Goal: Navigation & Orientation: Go to known website

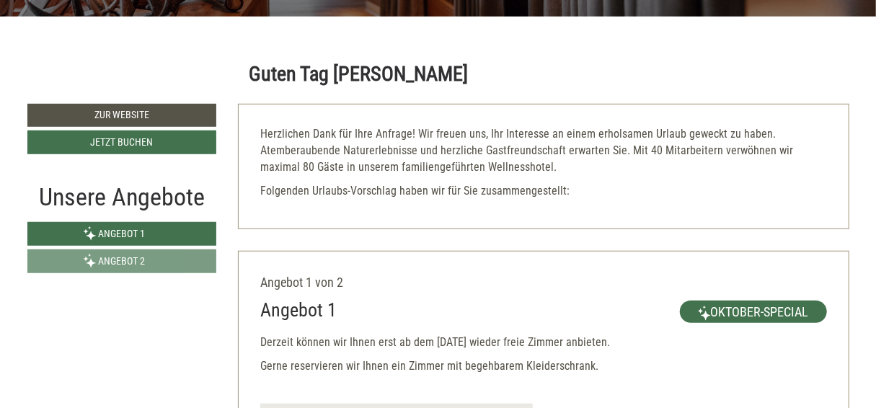
scroll to position [433, 0]
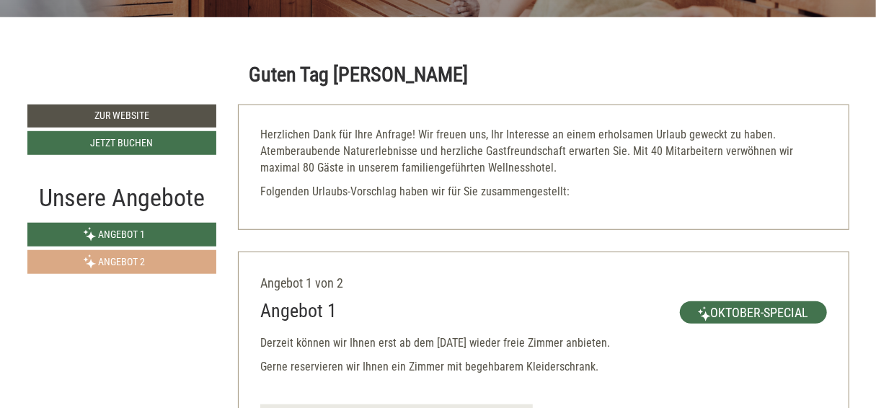
click at [100, 260] on span "Angebot 2" at bounding box center [121, 262] width 47 height 12
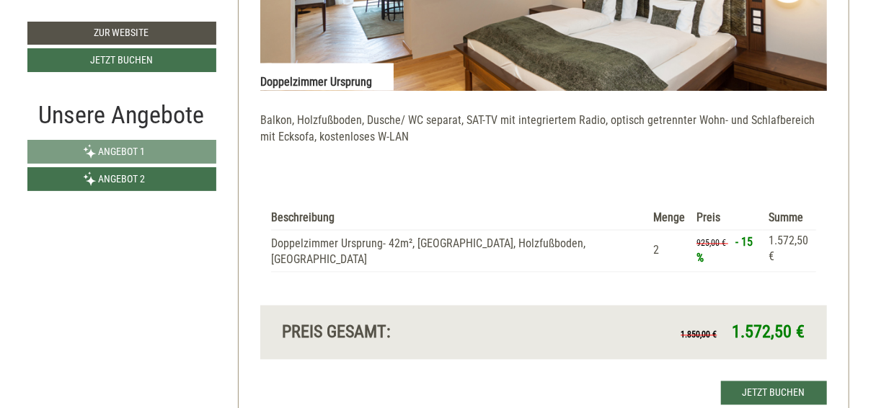
scroll to position [1153, 0]
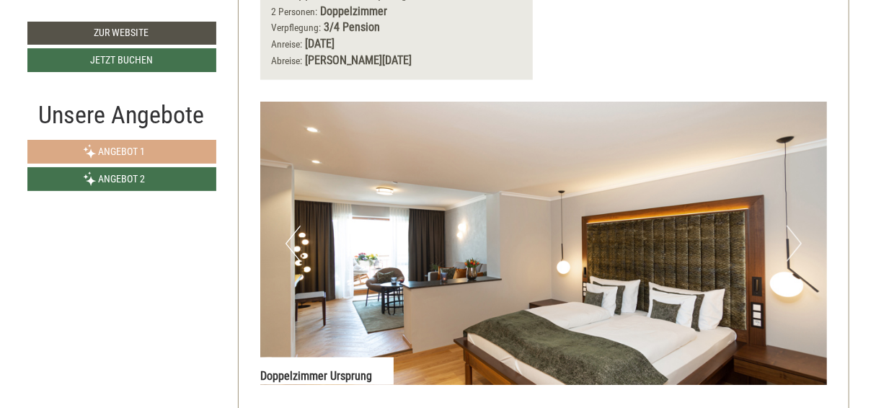
click at [119, 153] on span "Angebot 1" at bounding box center [121, 152] width 47 height 12
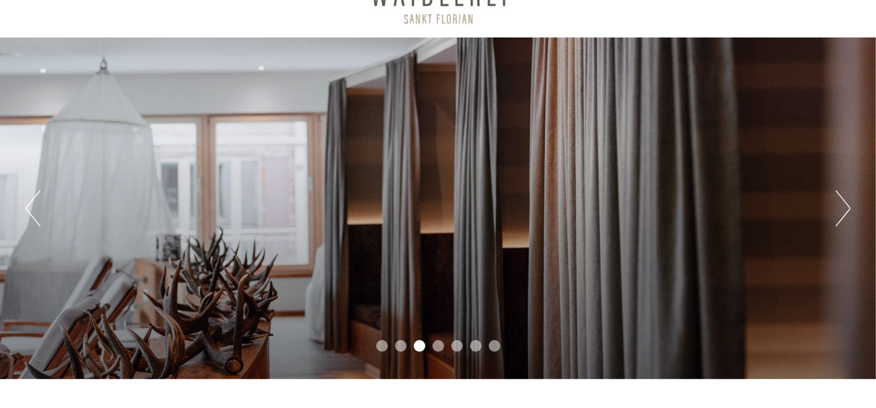
scroll to position [216, 0]
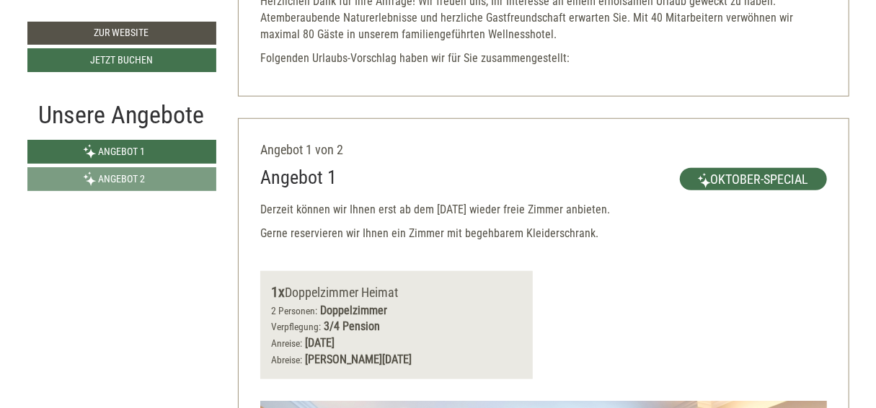
scroll to position [577, 0]
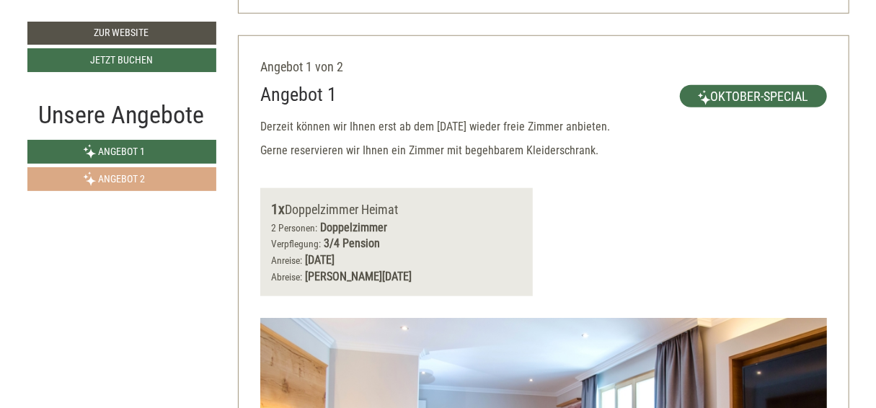
click at [126, 177] on span "Angebot 2" at bounding box center [121, 179] width 47 height 12
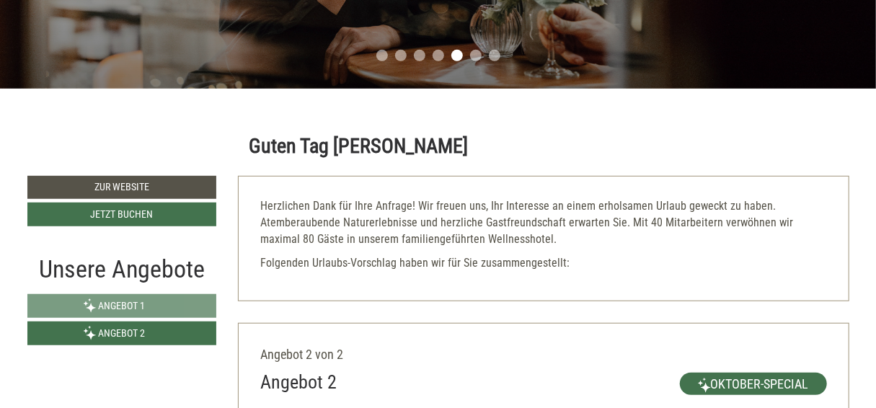
scroll to position [433, 0]
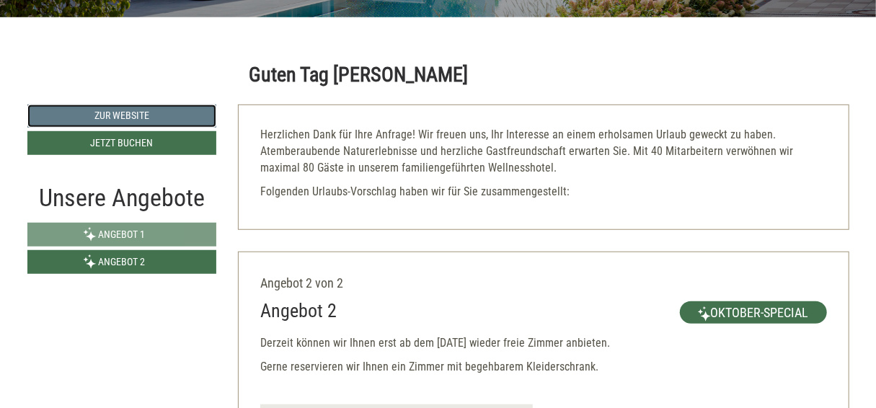
click at [147, 112] on link "Zur Website" at bounding box center [122, 116] width 190 height 23
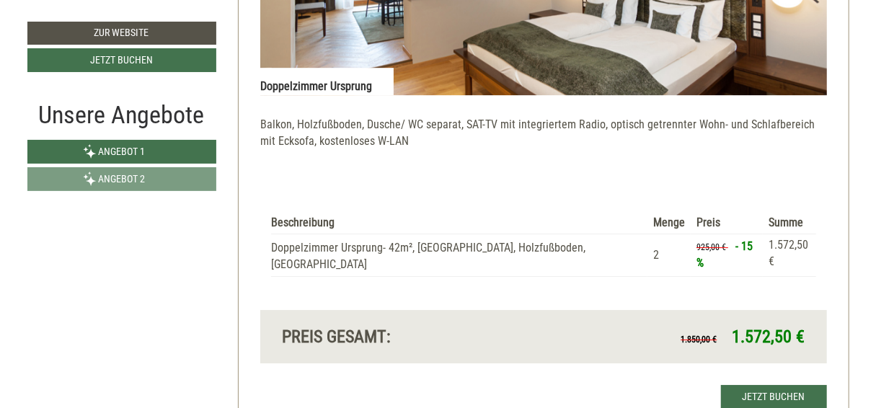
scroll to position [2091, 0]
